Goal: Find specific page/section: Find specific page/section

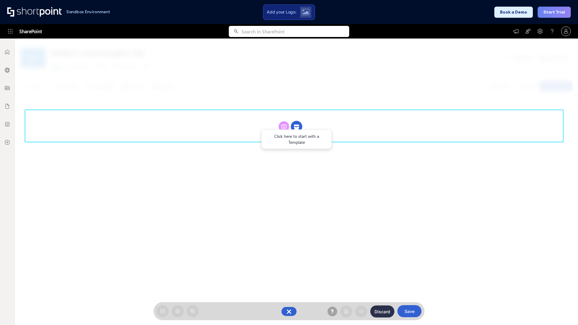
click at [296, 121] on circle at bounding box center [296, 126] width 11 height 11
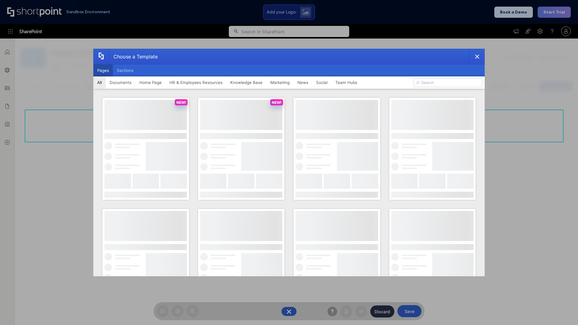
scroll to position [82, 0]
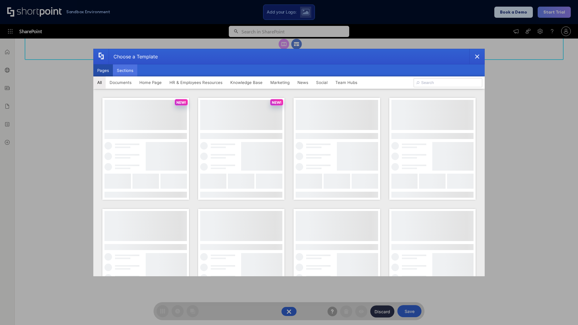
click at [125, 70] on button "Sections" at bounding box center [125, 70] width 24 height 12
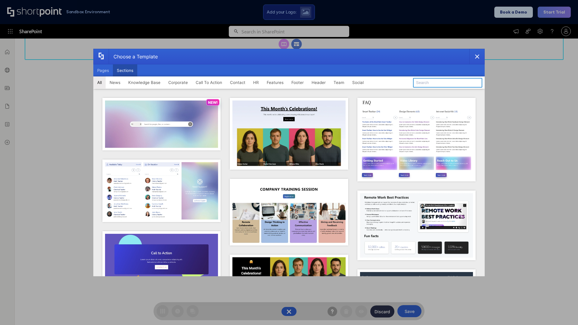
type input "HR"
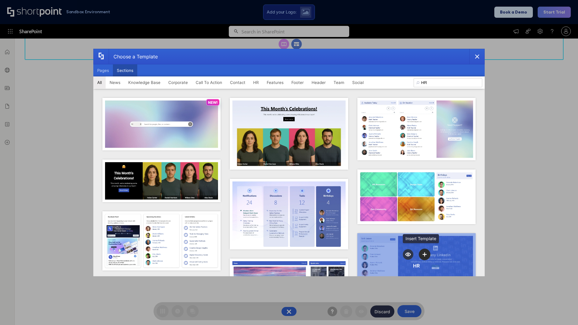
click at [423, 252] on icon "template selector" at bounding box center [425, 254] width 4 height 4
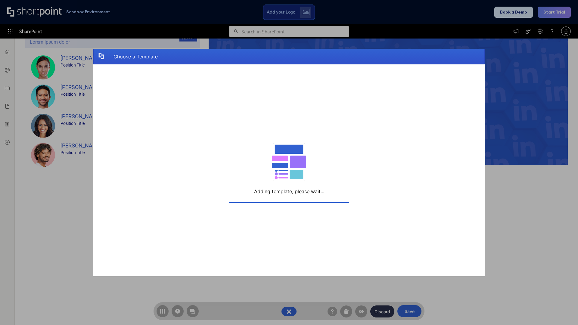
scroll to position [96, 0]
